Goal: Task Accomplishment & Management: Manage account settings

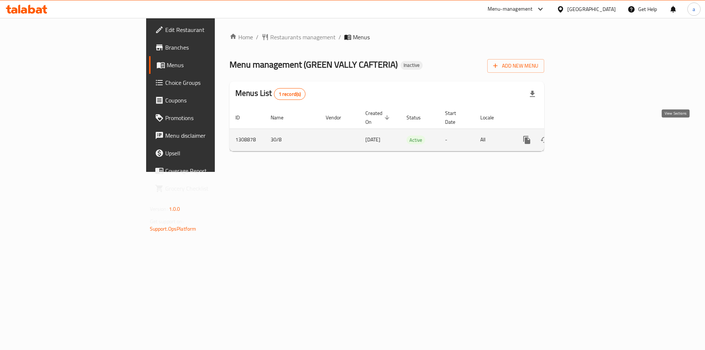
click at [585, 136] on icon "enhanced table" at bounding box center [580, 140] width 9 height 9
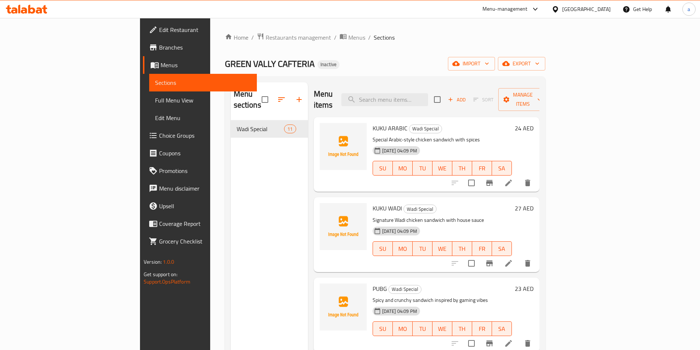
click at [509, 39] on ol "Home / Restaurants management / Menus / Sections" at bounding box center [385, 38] width 320 height 10
click at [545, 58] on button "export" at bounding box center [521, 64] width 47 height 14
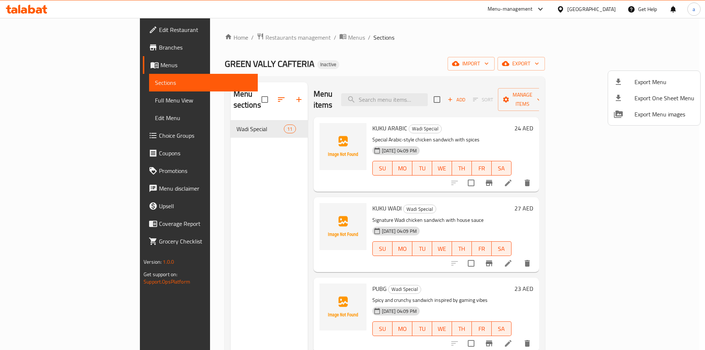
click at [626, 71] on ul "Export Menu Export One Sheet Menu Export Menu images" at bounding box center [654, 98] width 92 height 54
click at [619, 68] on div at bounding box center [352, 175] width 705 height 350
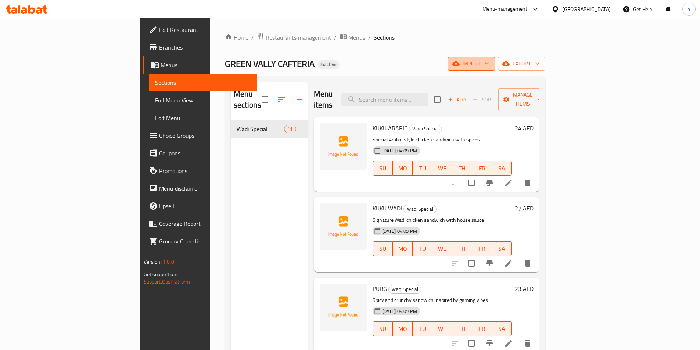
click at [489, 65] on span "import" at bounding box center [471, 63] width 35 height 9
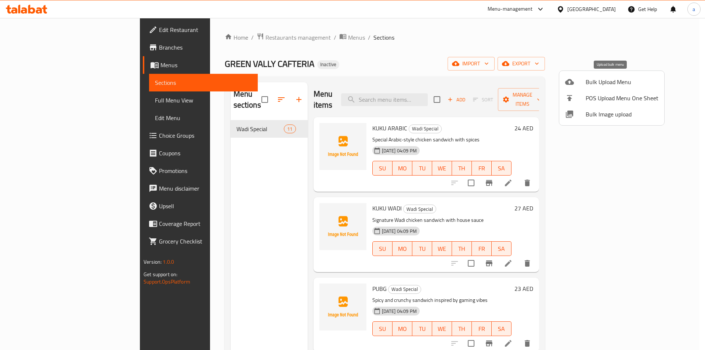
click at [600, 89] on li "Bulk Upload Menu" at bounding box center [612, 82] width 105 height 16
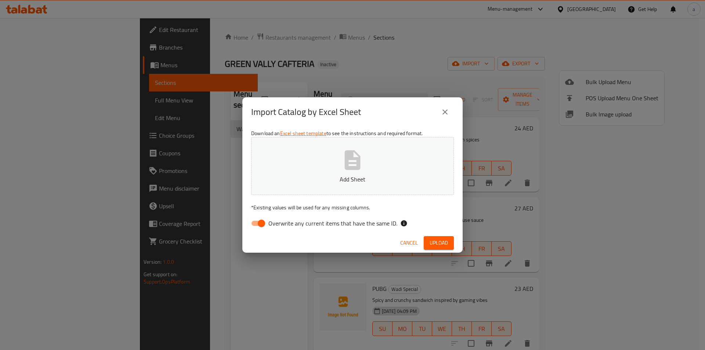
click at [258, 220] on input "Overwrite any current items that have the same ID." at bounding box center [262, 223] width 42 height 14
checkbox input "false"
click at [310, 166] on button "Add Sheet" at bounding box center [352, 166] width 203 height 58
click at [432, 236] on div "Cancel Upload" at bounding box center [352, 242] width 220 height 19
click at [432, 240] on span "Upload" at bounding box center [439, 242] width 18 height 9
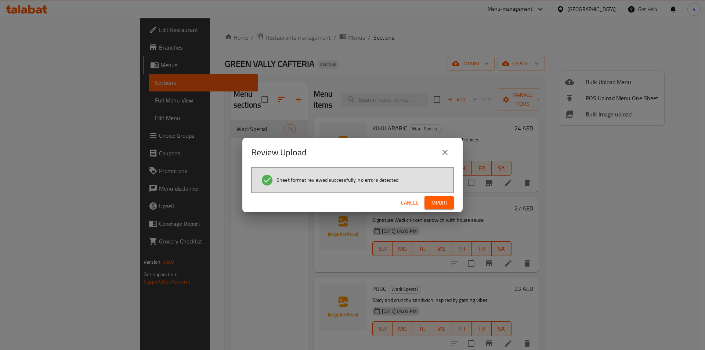
click at [438, 201] on span "Import" at bounding box center [440, 202] width 18 height 9
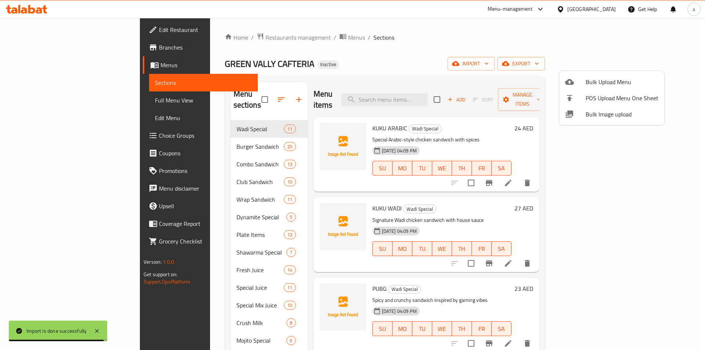
click at [181, 142] on div at bounding box center [352, 175] width 705 height 350
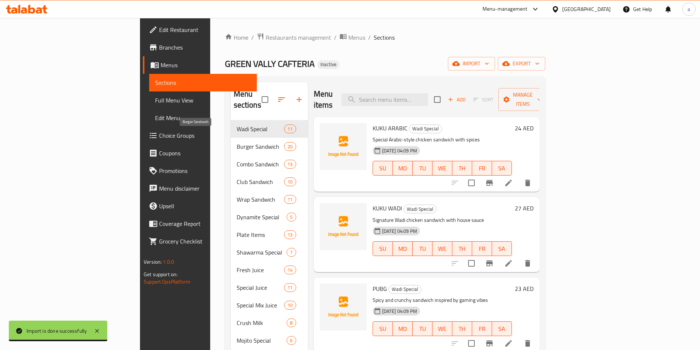
click at [237, 142] on span "Burger Sandwich" at bounding box center [261, 146] width 48 height 9
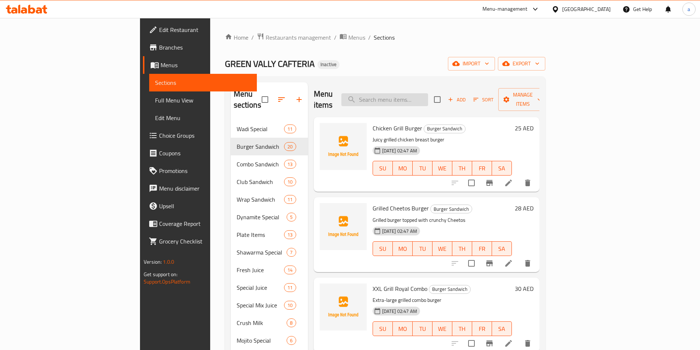
click at [426, 93] on input "search" at bounding box center [384, 99] width 87 height 13
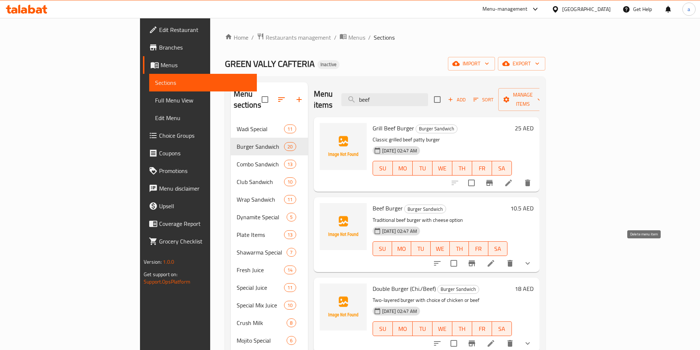
type input "beef"
click at [501, 257] on li at bounding box center [491, 263] width 21 height 13
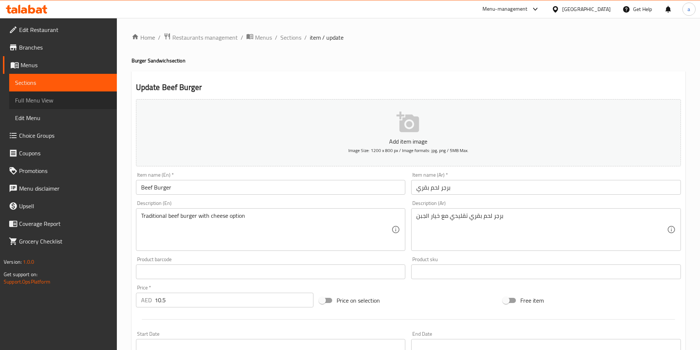
click at [46, 93] on link "Full Menu View" at bounding box center [63, 100] width 108 height 18
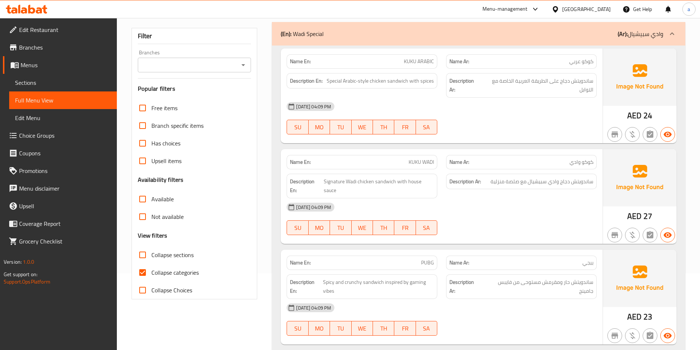
scroll to position [147, 0]
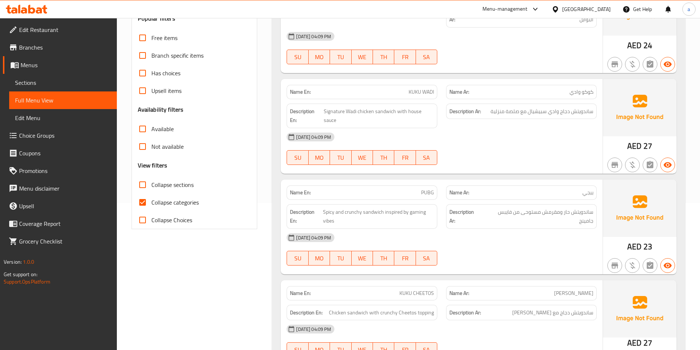
click at [177, 205] on span "Collapse categories" at bounding box center [174, 202] width 47 height 9
click at [151, 205] on input "Collapse categories" at bounding box center [143, 203] width 18 height 18
checkbox input "false"
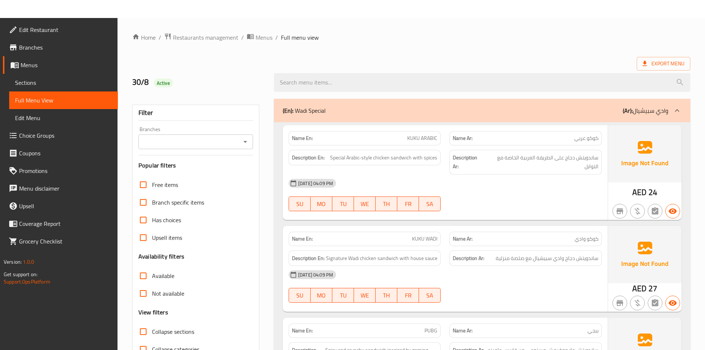
scroll to position [73, 0]
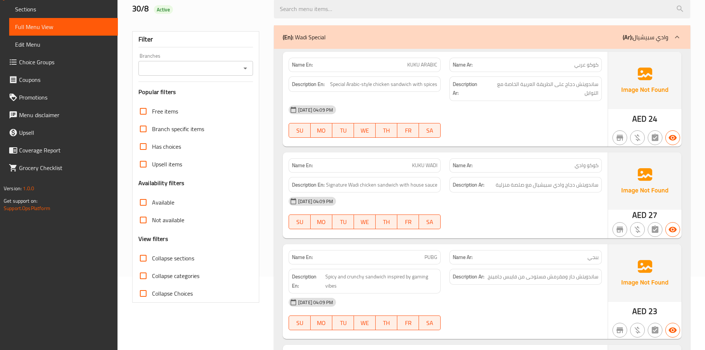
click at [168, 258] on span "Collapse sections" at bounding box center [173, 258] width 42 height 9
click at [152, 258] on input "Collapse sections" at bounding box center [143, 258] width 18 height 18
checkbox input "true"
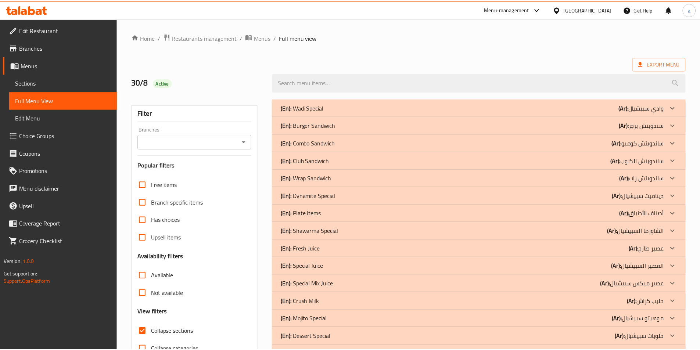
scroll to position [41, 0]
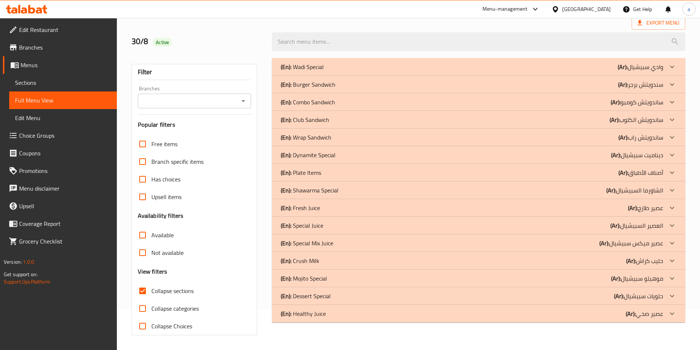
click at [309, 316] on p "(En): Healthy Juice" at bounding box center [303, 313] width 45 height 9
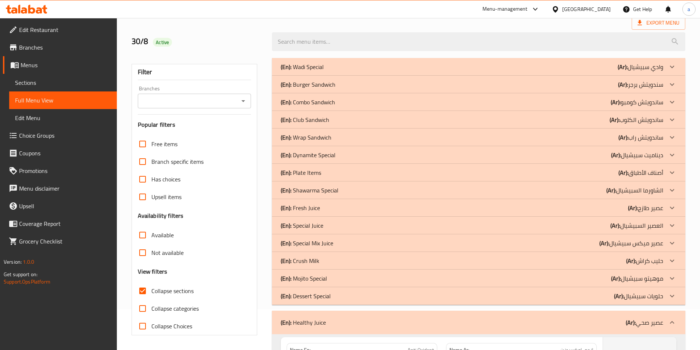
click at [310, 299] on p "(En): Dessert Special" at bounding box center [306, 296] width 50 height 9
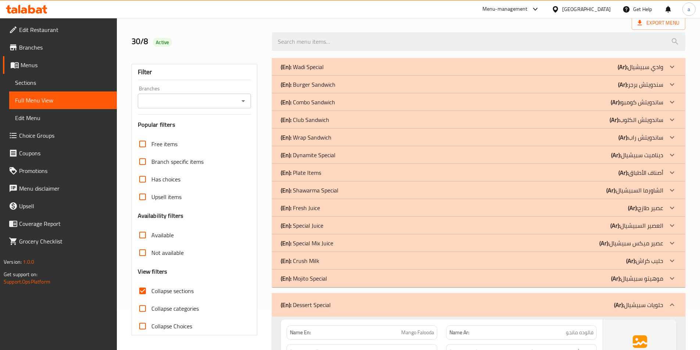
click at [314, 281] on p "(En): Mojito Special" at bounding box center [304, 278] width 46 height 9
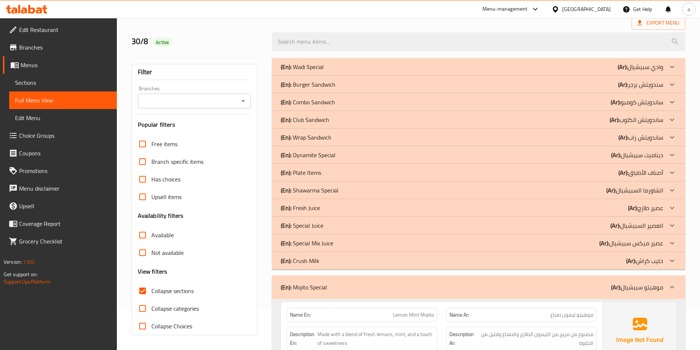
click at [313, 262] on p "(En): Crush Milk" at bounding box center [300, 260] width 39 height 9
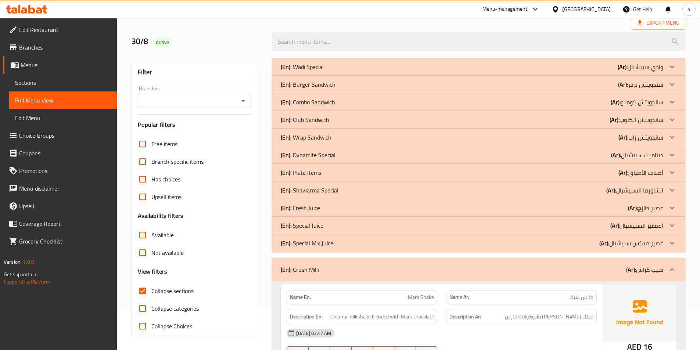
click at [314, 243] on p "(En): Special Mix Juice" at bounding box center [307, 243] width 53 height 9
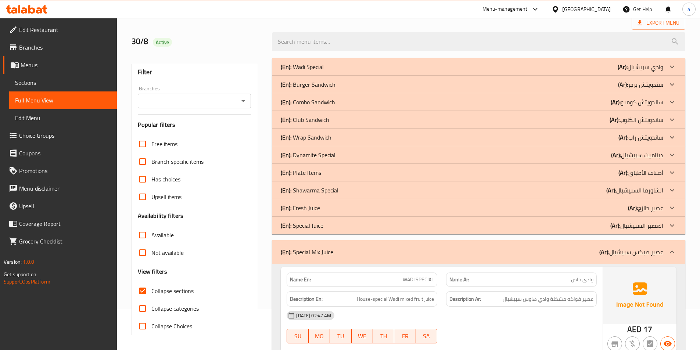
click at [311, 229] on p "(En): Special Juice" at bounding box center [302, 225] width 43 height 9
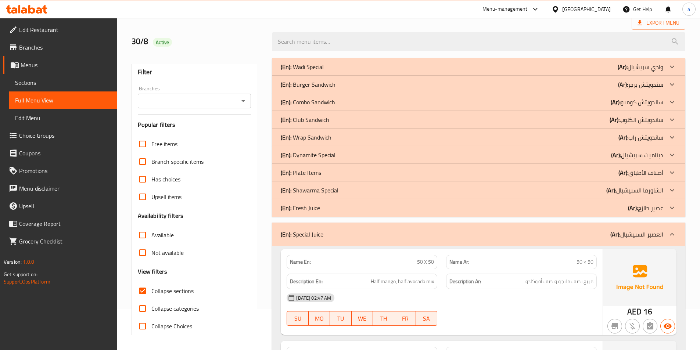
click at [314, 209] on p "(En): Fresh Juice" at bounding box center [300, 208] width 39 height 9
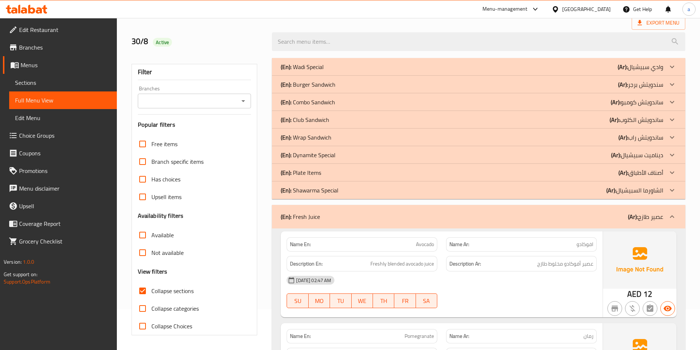
click at [316, 191] on p "(En): Shawarma Special" at bounding box center [310, 190] width 58 height 9
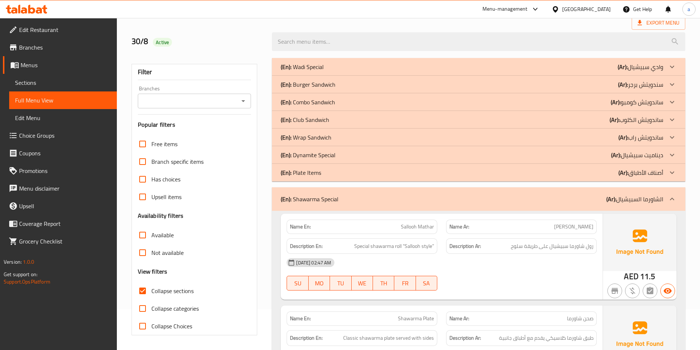
click at [310, 173] on p "(En): Plate Items" at bounding box center [301, 172] width 40 height 9
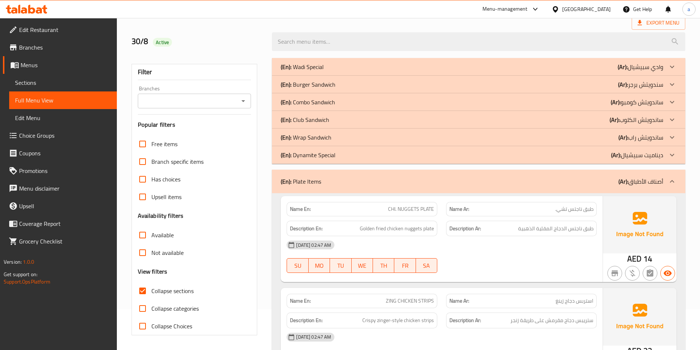
click at [316, 153] on p "(En): Dynamite Special" at bounding box center [308, 155] width 55 height 9
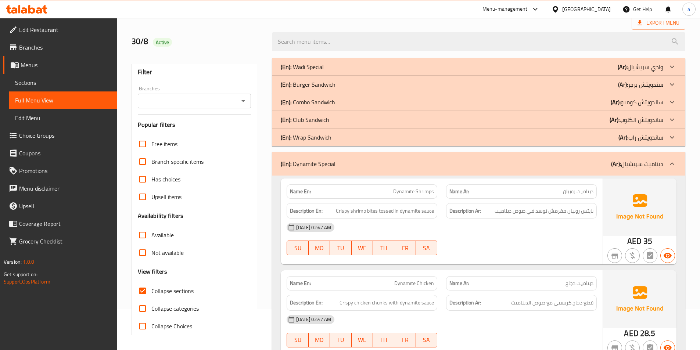
click at [312, 137] on p "(En): Wrap Sandwich" at bounding box center [306, 137] width 51 height 9
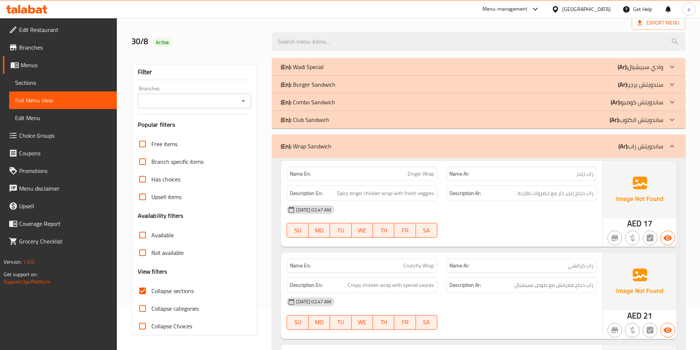
click at [310, 124] on p "(En): Club Sandwich" at bounding box center [305, 119] width 48 height 9
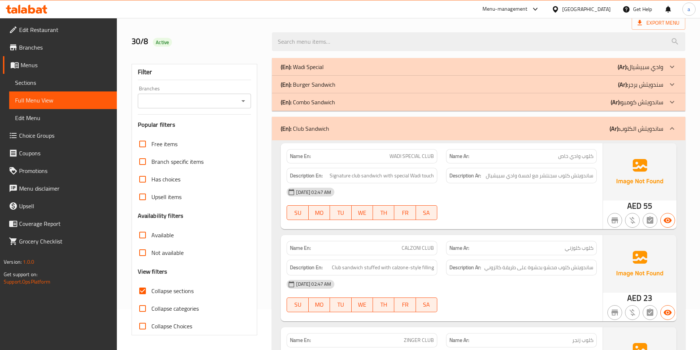
click at [310, 100] on p "(En): Combo Sandwich" at bounding box center [308, 102] width 54 height 9
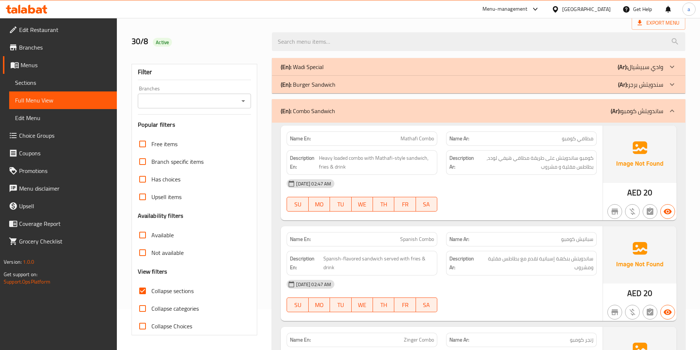
click at [314, 83] on p "(En): Burger Sandwich" at bounding box center [308, 84] width 55 height 9
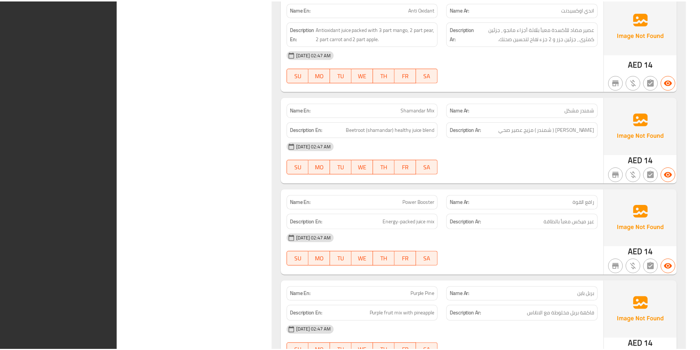
scroll to position [14462, 0]
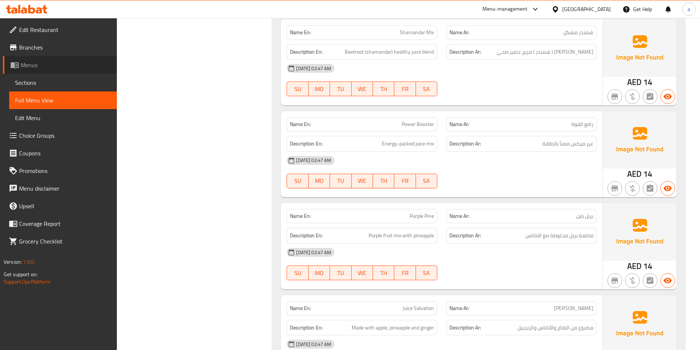
click at [43, 62] on span "Menus" at bounding box center [66, 65] width 90 height 9
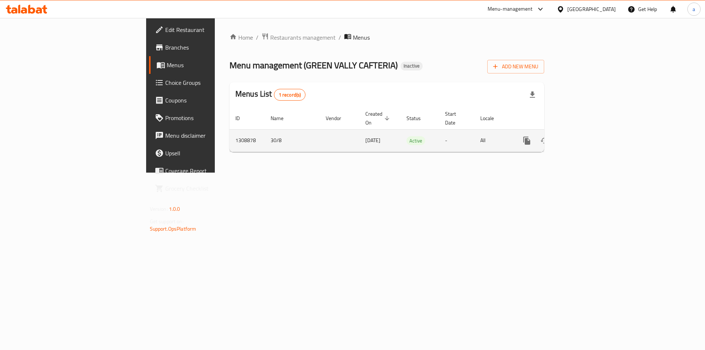
click at [585, 136] on icon "enhanced table" at bounding box center [580, 140] width 9 height 9
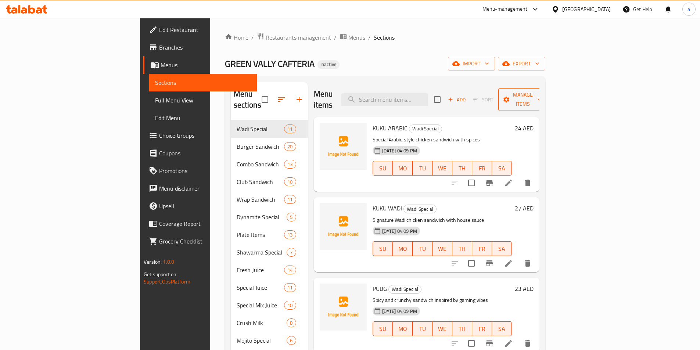
click at [542, 93] on span "Manage items" at bounding box center [522, 99] width 37 height 18
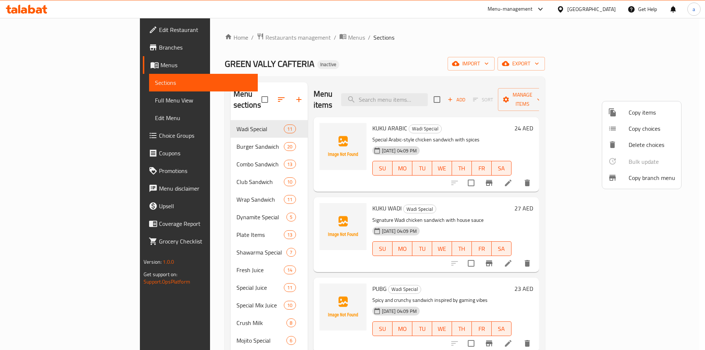
click at [387, 32] on div at bounding box center [352, 175] width 705 height 350
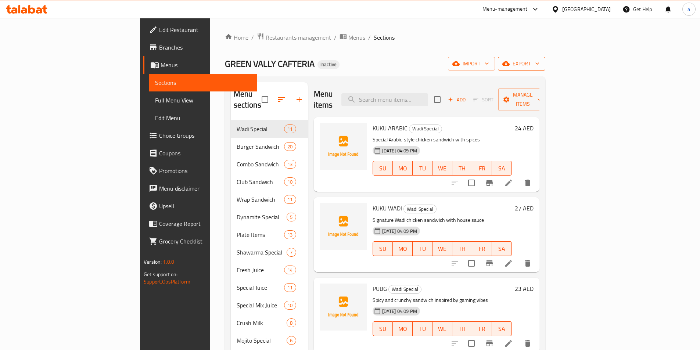
click at [510, 64] on icon "button" at bounding box center [505, 63] width 7 height 5
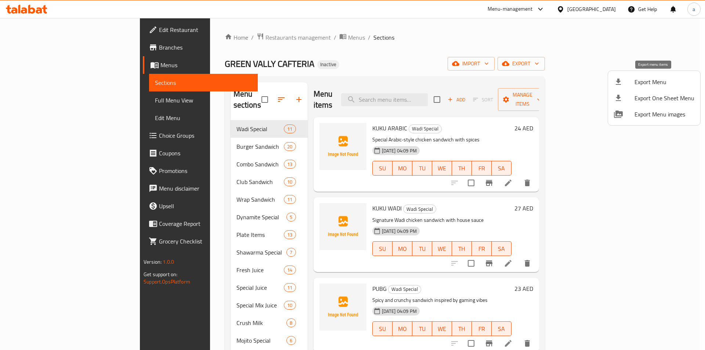
click at [648, 80] on span "Export Menu" at bounding box center [665, 82] width 60 height 9
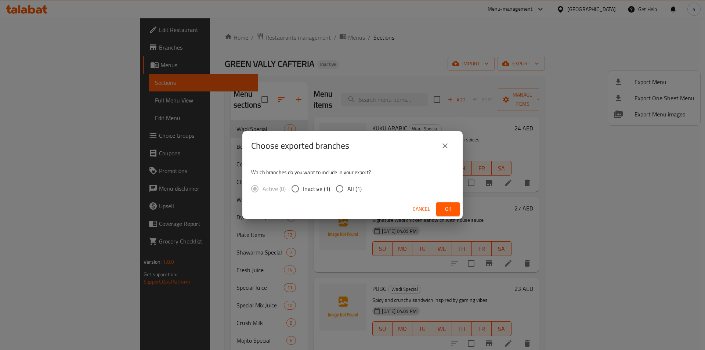
click at [352, 188] on span "All (1)" at bounding box center [355, 188] width 14 height 9
click at [348, 188] on input "All (1)" at bounding box center [339, 188] width 15 height 15
radio input "true"
click at [442, 209] on button "Ok" at bounding box center [448, 209] width 24 height 14
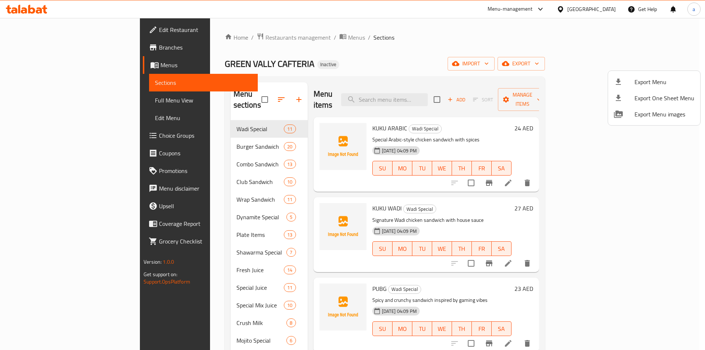
click at [471, 54] on div at bounding box center [352, 175] width 705 height 350
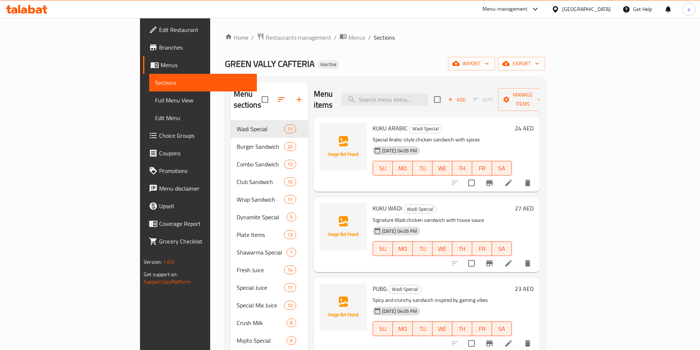
click at [398, 47] on div "Home / Restaurants management / Menus / Sections GREEN VALLY CAFTERIA Inactive …" at bounding box center [385, 236] width 320 height 406
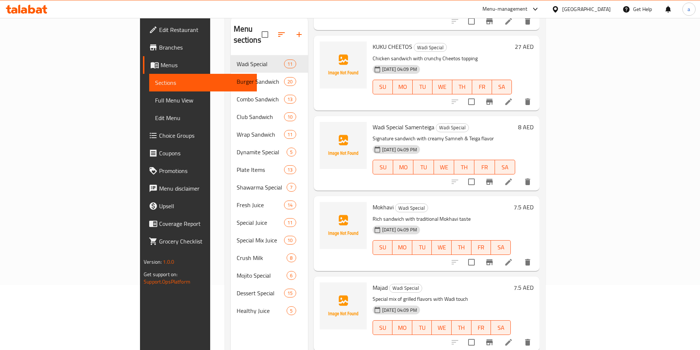
scroll to position [73, 0]
